Goal: Task Accomplishment & Management: Manage account settings

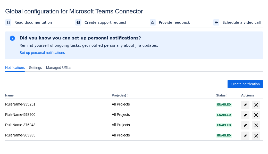
click at [245, 84] on span "Create notification" at bounding box center [244, 84] width 29 height 8
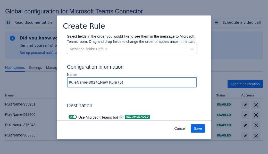
type input "RuleName-802418New Rule (5)"
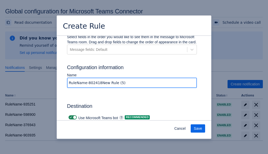
scroll to position [400, 0]
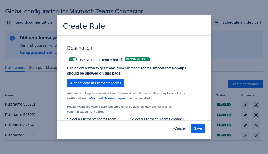
click at [95, 79] on span "Authenticate in Microsoft Teams" at bounding box center [95, 83] width 51 height 8
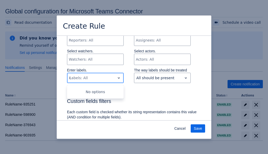
type input "802418_label"
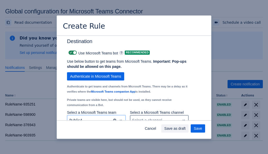
click at [159, 117] on div "Scrollable content" at bounding box center [155, 120] width 46 height 6
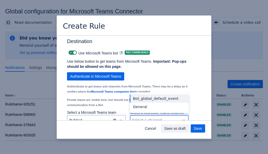
click at [159, 94] on div "Bot_global_default_event" at bounding box center [159, 98] width 59 height 8
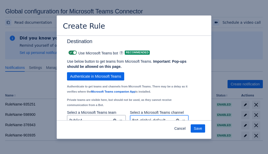
click at [198, 128] on span "Save" at bounding box center [197, 128] width 8 height 8
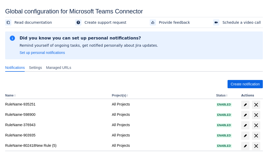
click at [255, 146] on span "delete" at bounding box center [256, 146] width 6 height 6
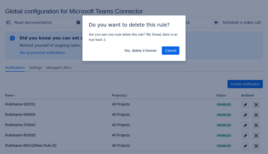
click at [140, 50] on span "Yes, delete it forever" at bounding box center [140, 50] width 33 height 8
